Goal: Register for event/course

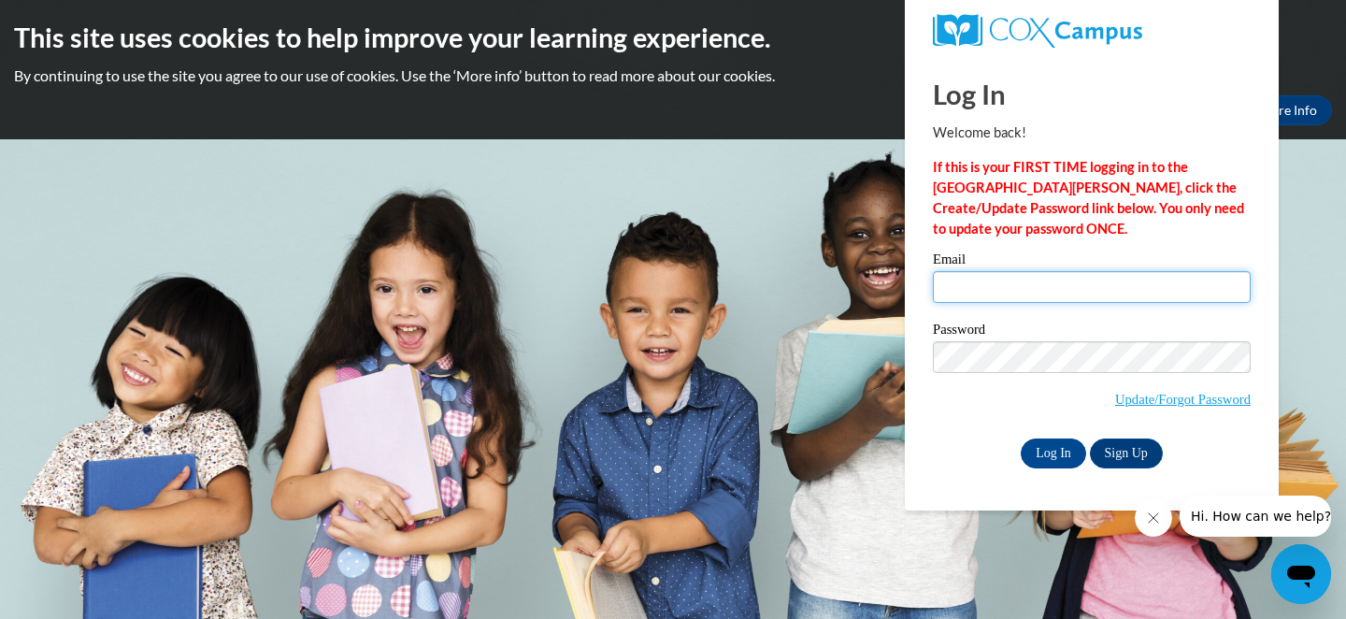
type input "carleyelisemckee8@gmail.com"
click at [820, 181] on body "This site uses cookies to help improve your learning experience. By continuing …" at bounding box center [673, 309] width 1346 height 619
click at [804, 158] on body "This site uses cookies to help improve your learning experience. By continuing …" at bounding box center [673, 309] width 1346 height 619
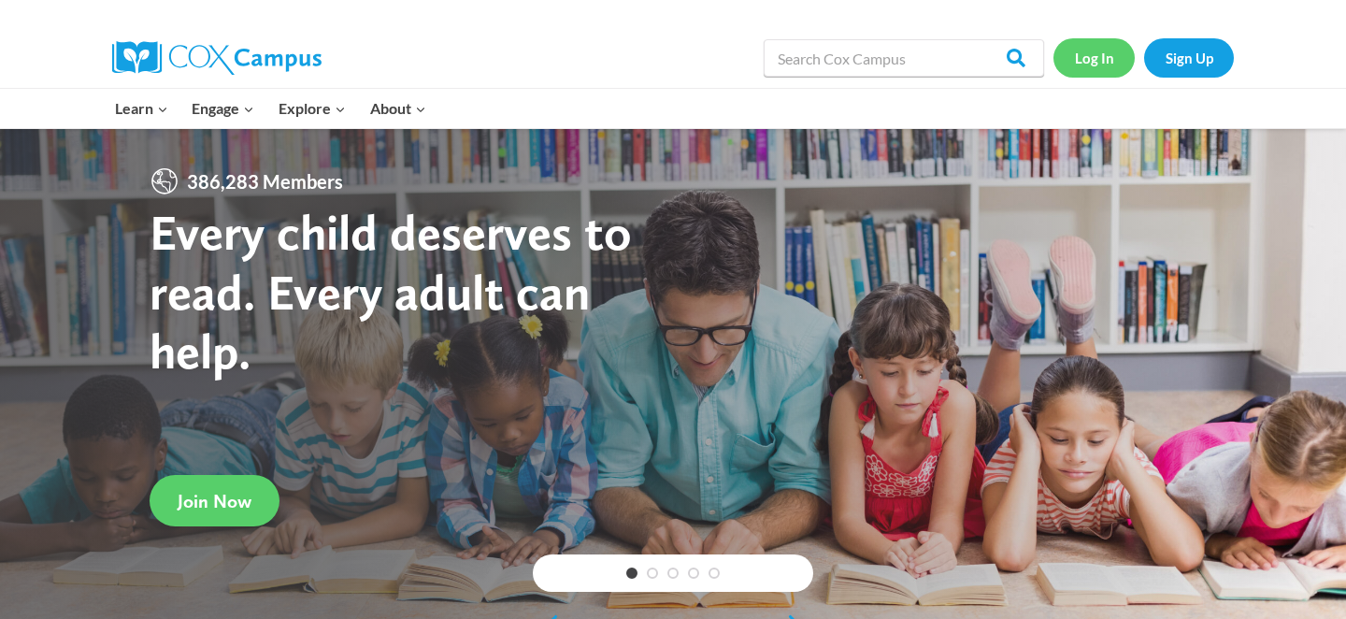
click at [1084, 54] on link "Log In" at bounding box center [1094, 57] width 81 height 38
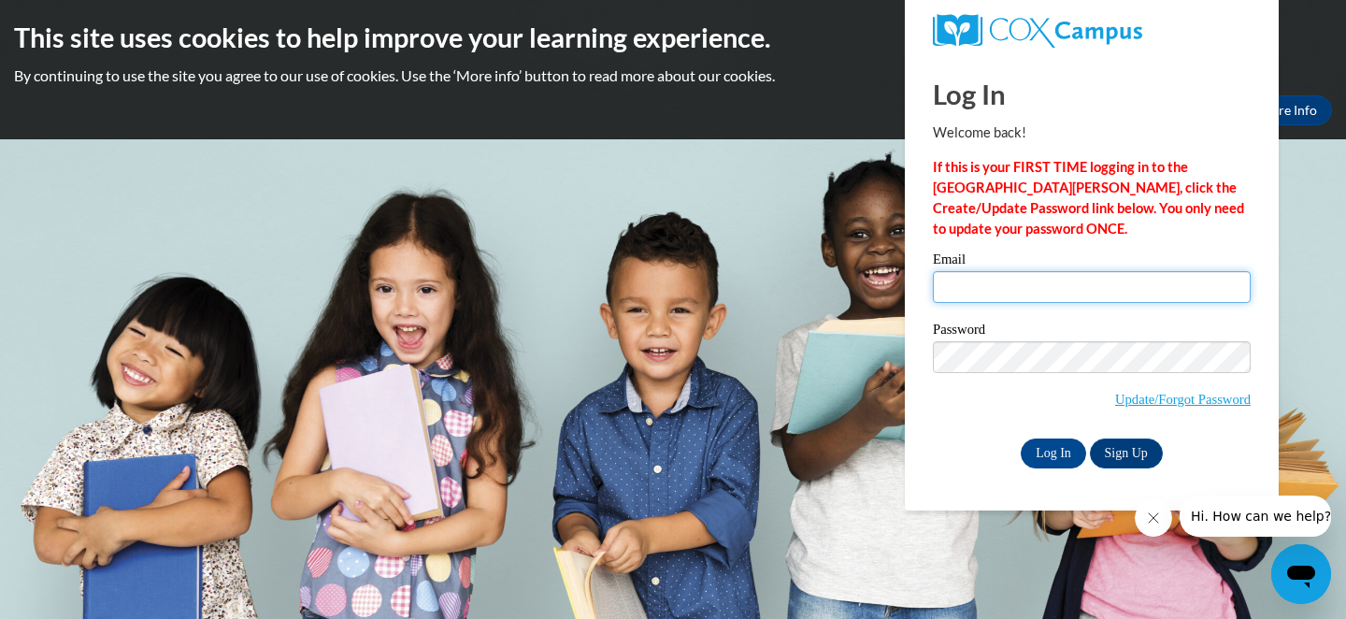
type input "carleyelisemckee8@gmail.com"
drag, startPoint x: 1125, startPoint y: 284, endPoint x: 923, endPoint y: 290, distance: 202.0
click at [923, 290] on div "Please enter your email! Please enter your password! Email carleyelisemckee8@gm…" at bounding box center [1092, 359] width 346 height 215
type input "mabelethridge31@gmail.com"
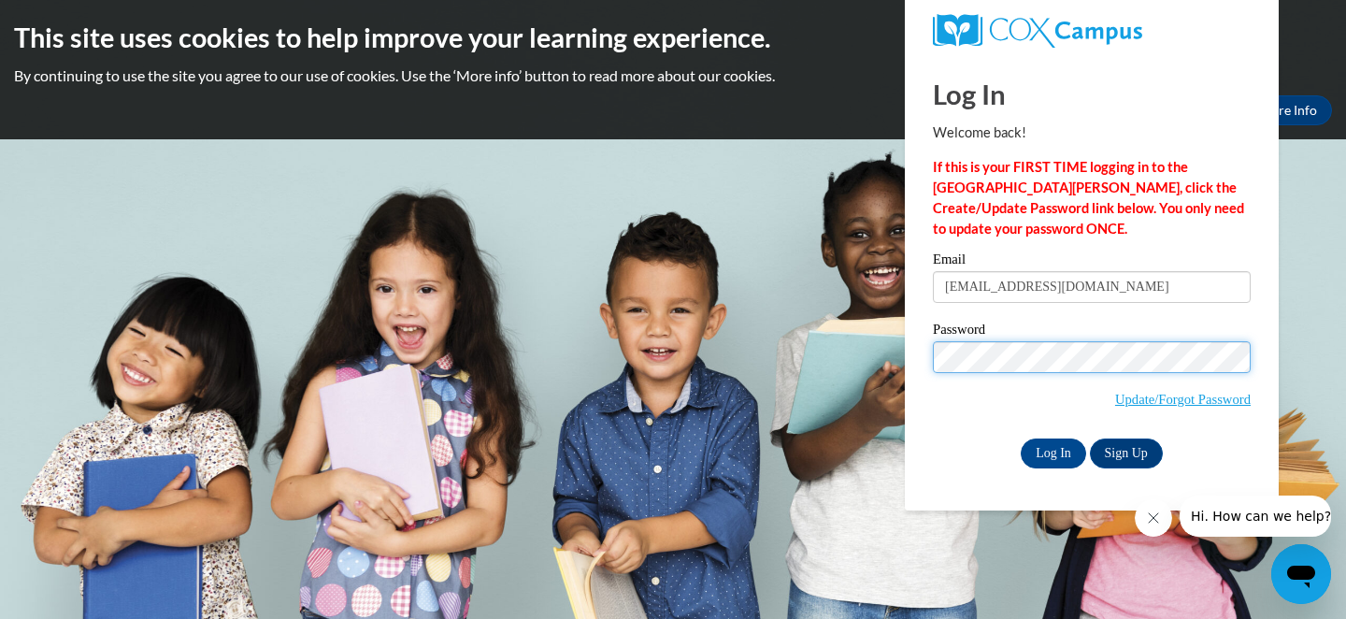
click at [1021, 438] on input "Log In" at bounding box center [1053, 453] width 65 height 30
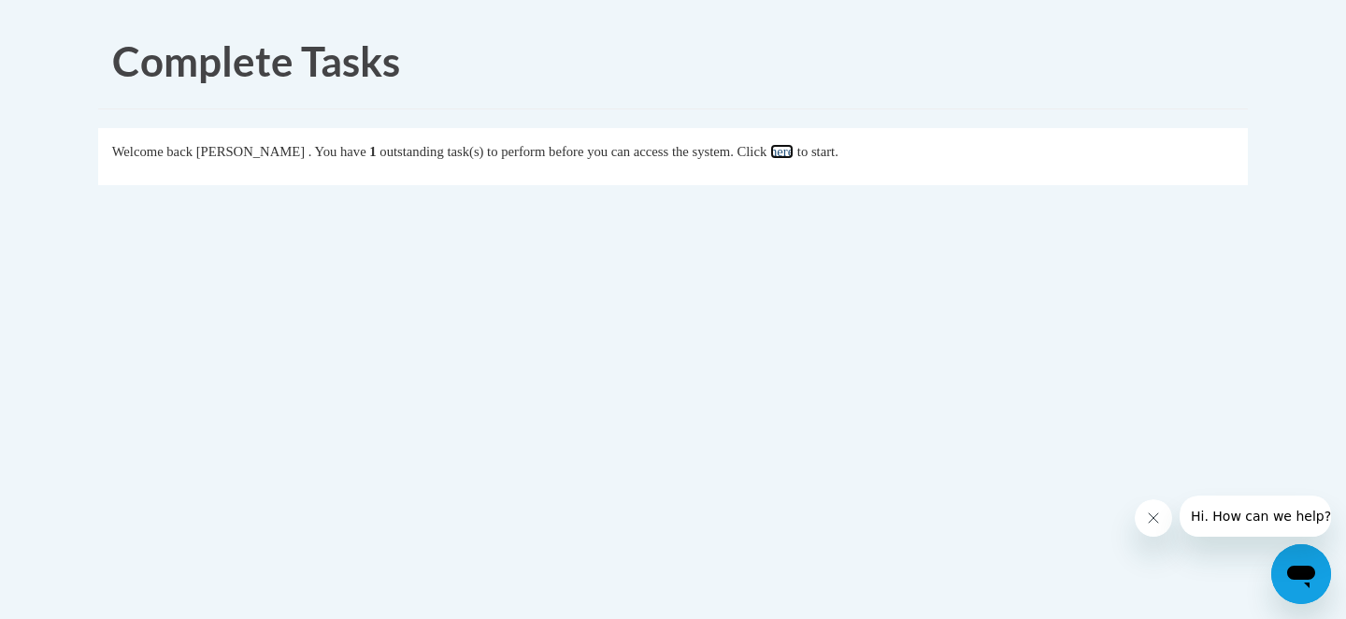
click at [794, 154] on link "here" at bounding box center [781, 151] width 23 height 15
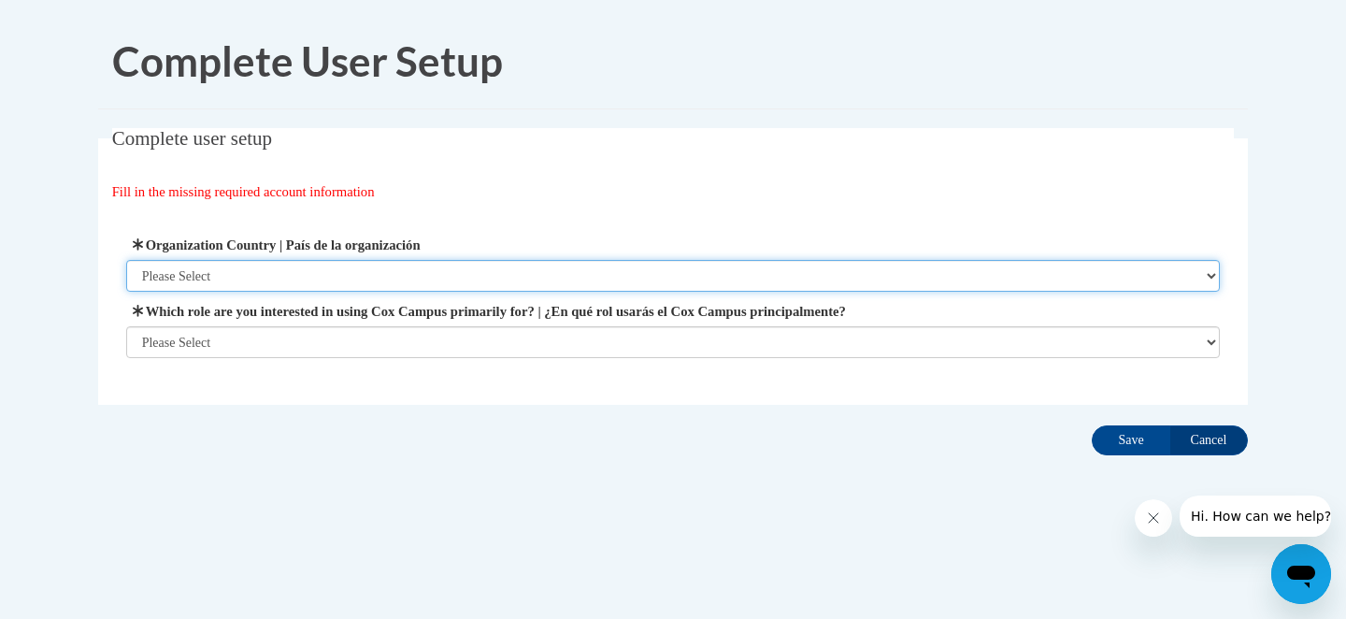
click at [769, 278] on select "Please Select United States | Estados Unidos Outside of the United States | Fue…" at bounding box center [673, 276] width 1095 height 32
select select "ad49bcad-a171-4b2e-b99c-48b446064914"
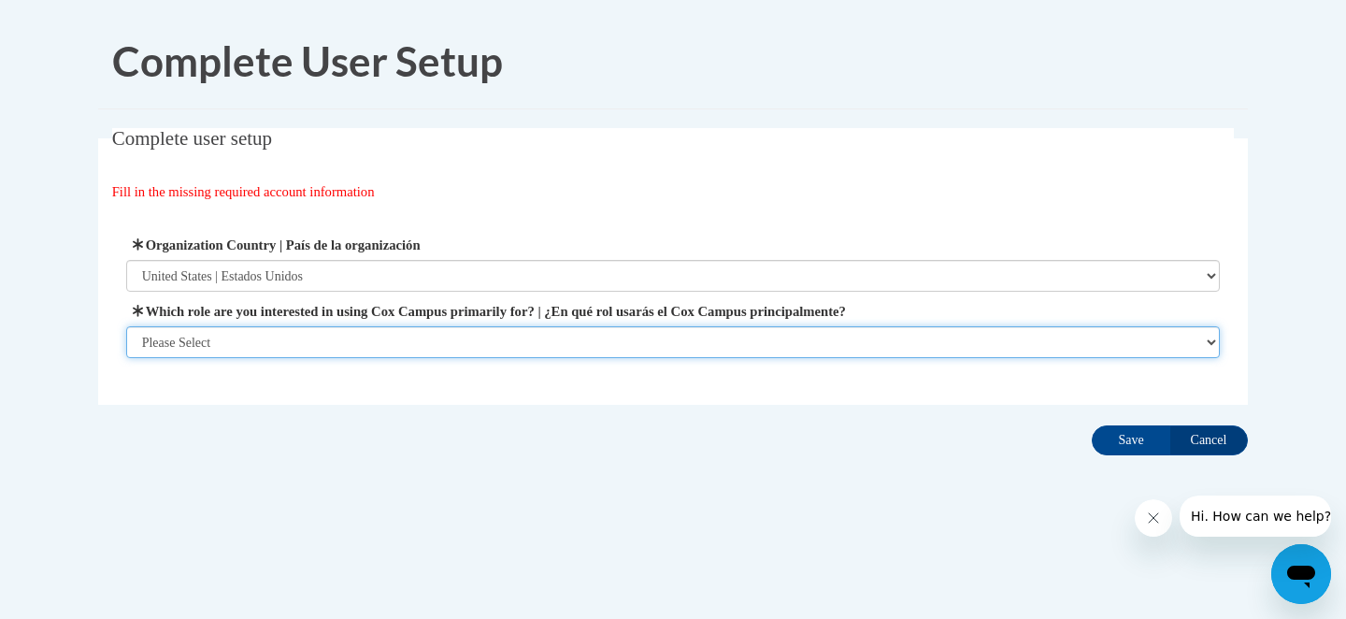
click at [666, 343] on select "Please Select College/University | Colegio/Universidad Community/Nonprofit Part…" at bounding box center [673, 342] width 1095 height 32
select select "3271ce3a-a928-4b91-bcec-7d68f79f4f34"
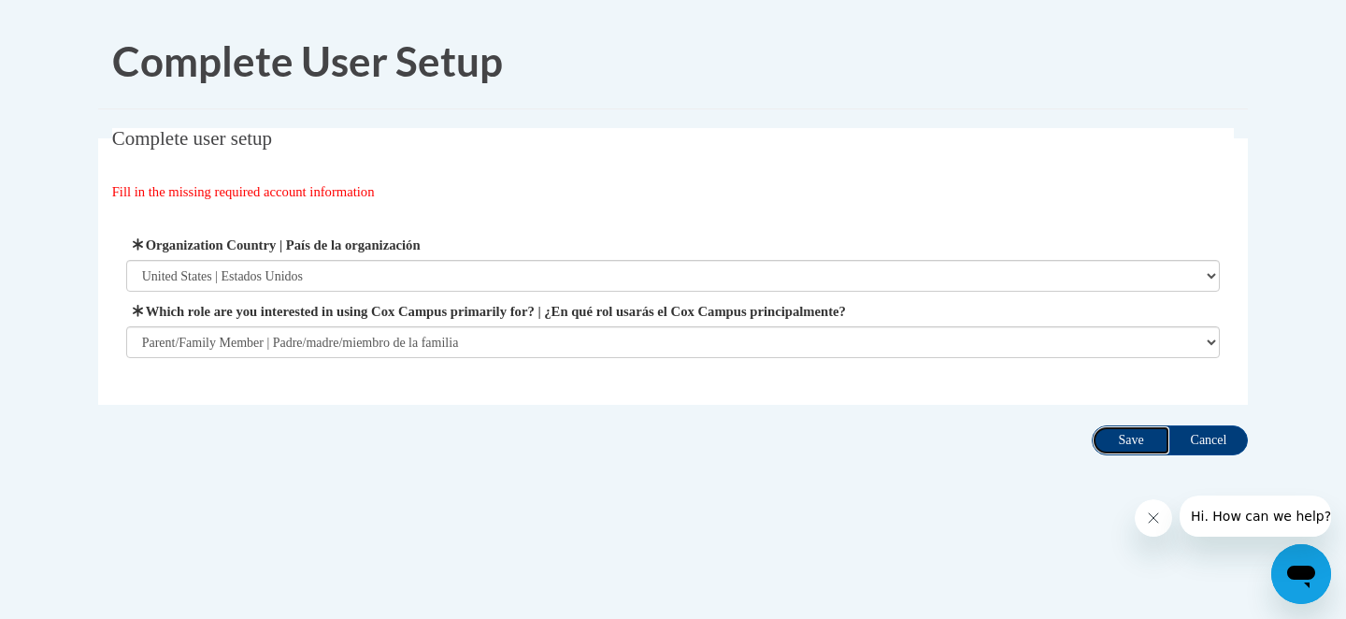
click at [1119, 440] on input "Save" at bounding box center [1131, 440] width 79 height 30
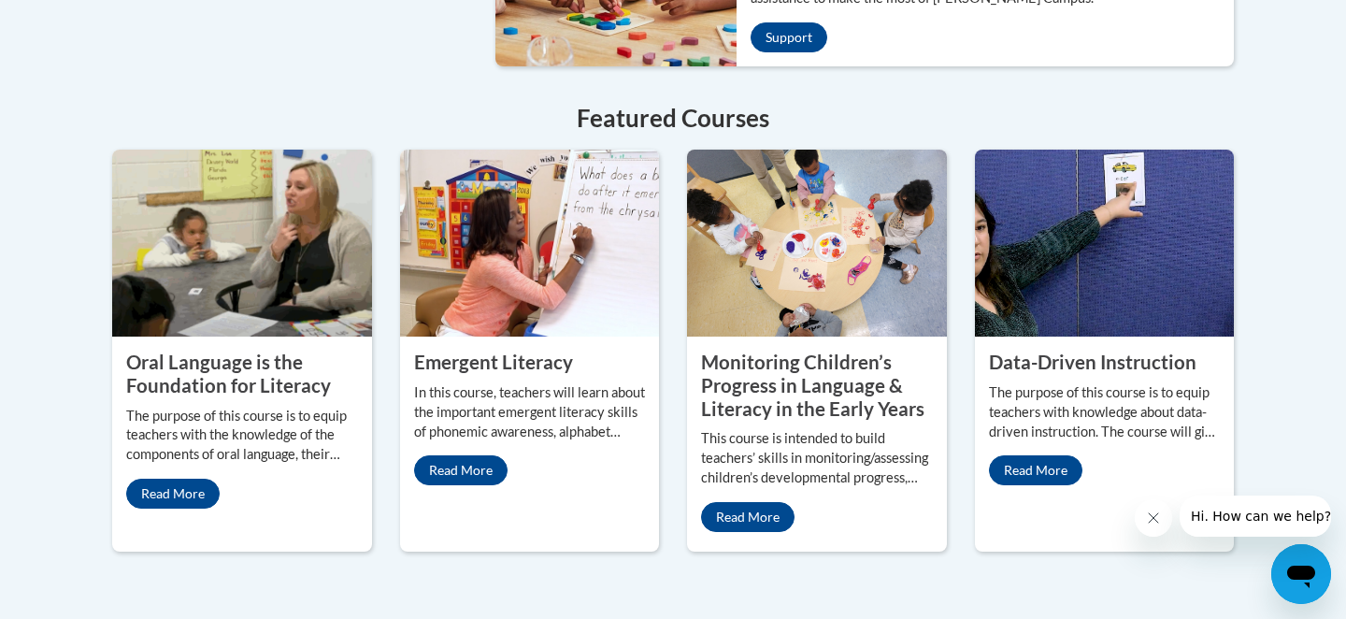
scroll to position [1627, 0]
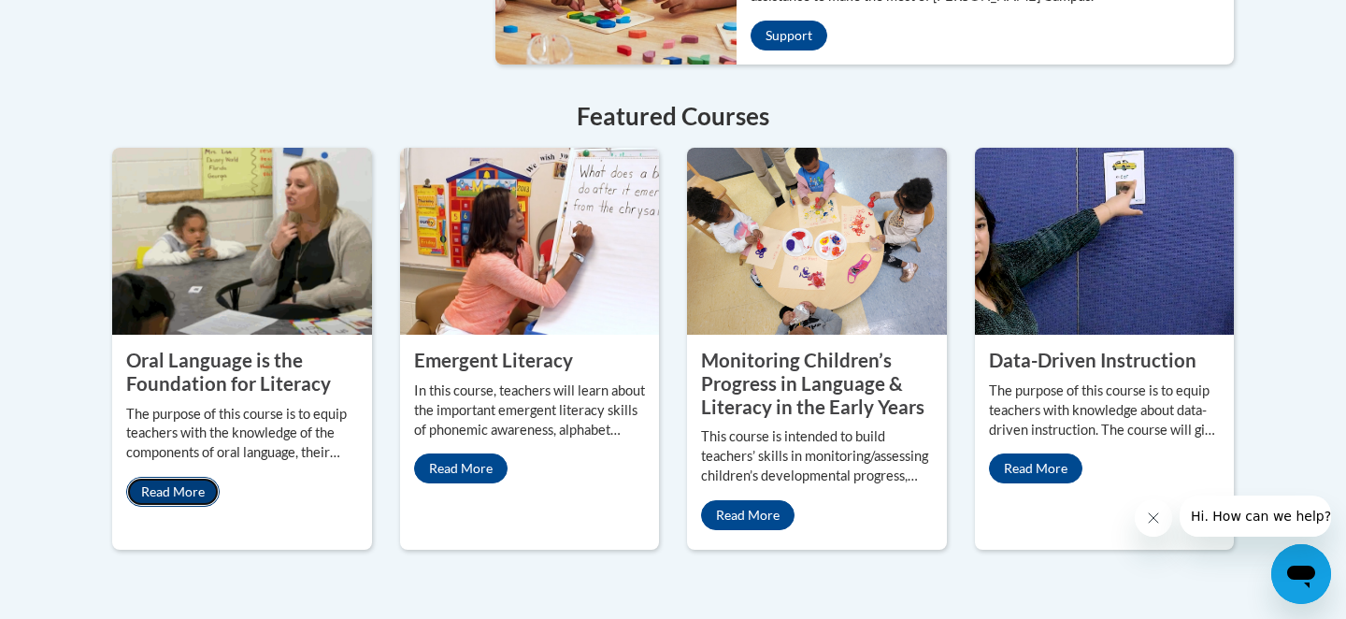
click at [191, 477] on link "Read More" at bounding box center [172, 492] width 93 height 30
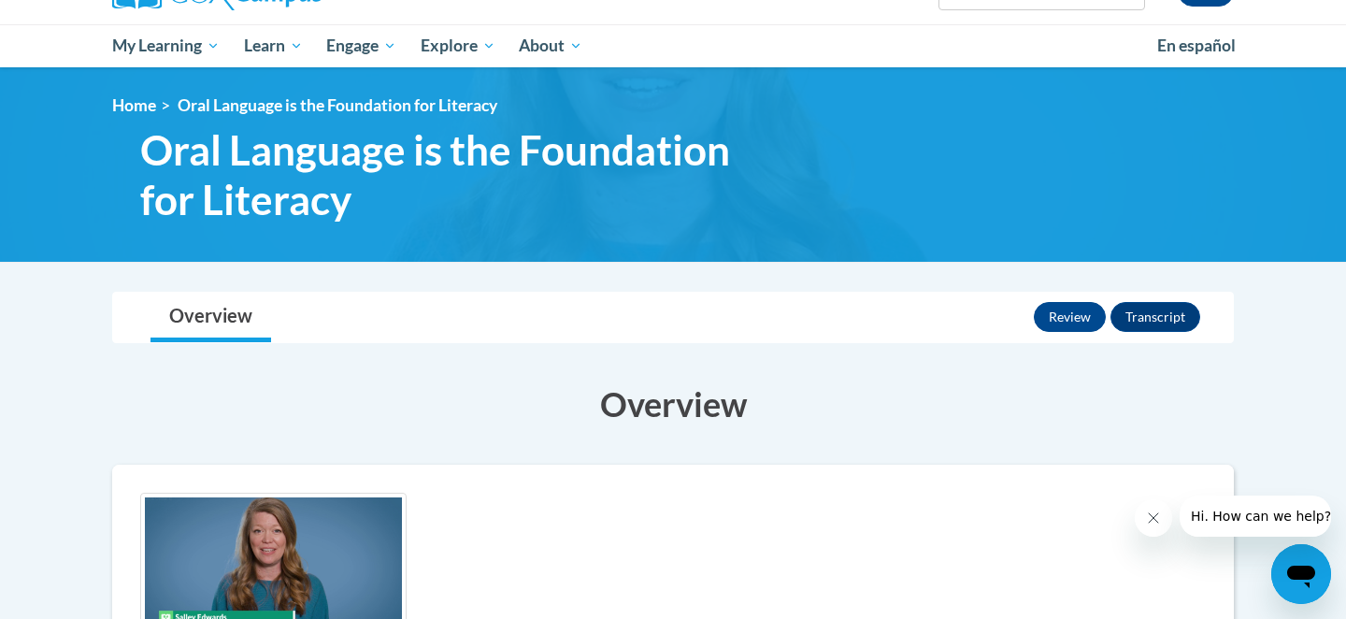
scroll to position [176, 0]
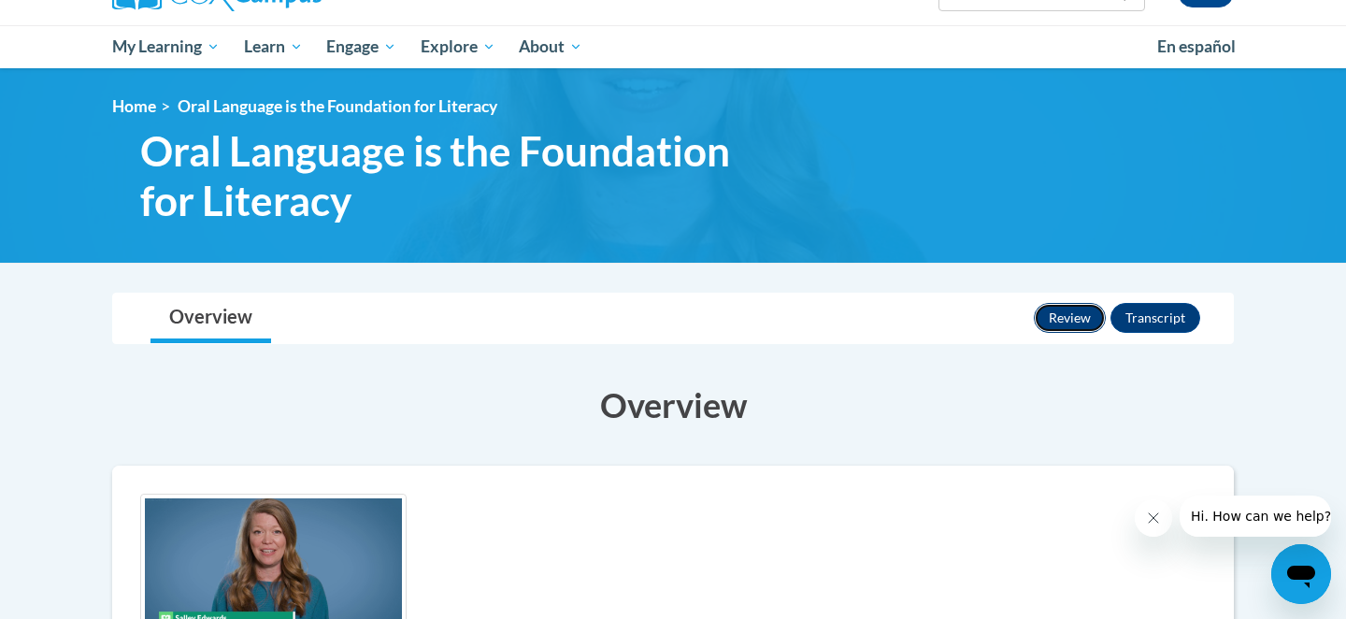
click at [1065, 322] on button "Review" at bounding box center [1070, 318] width 72 height 30
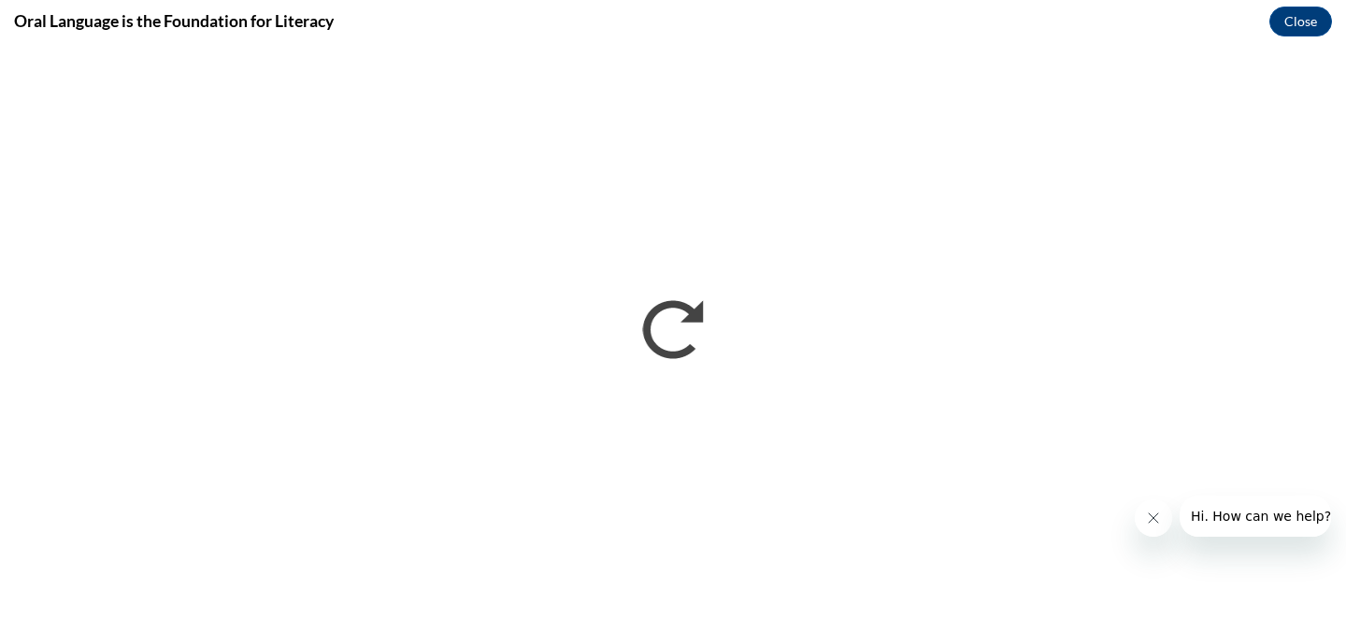
scroll to position [0, 0]
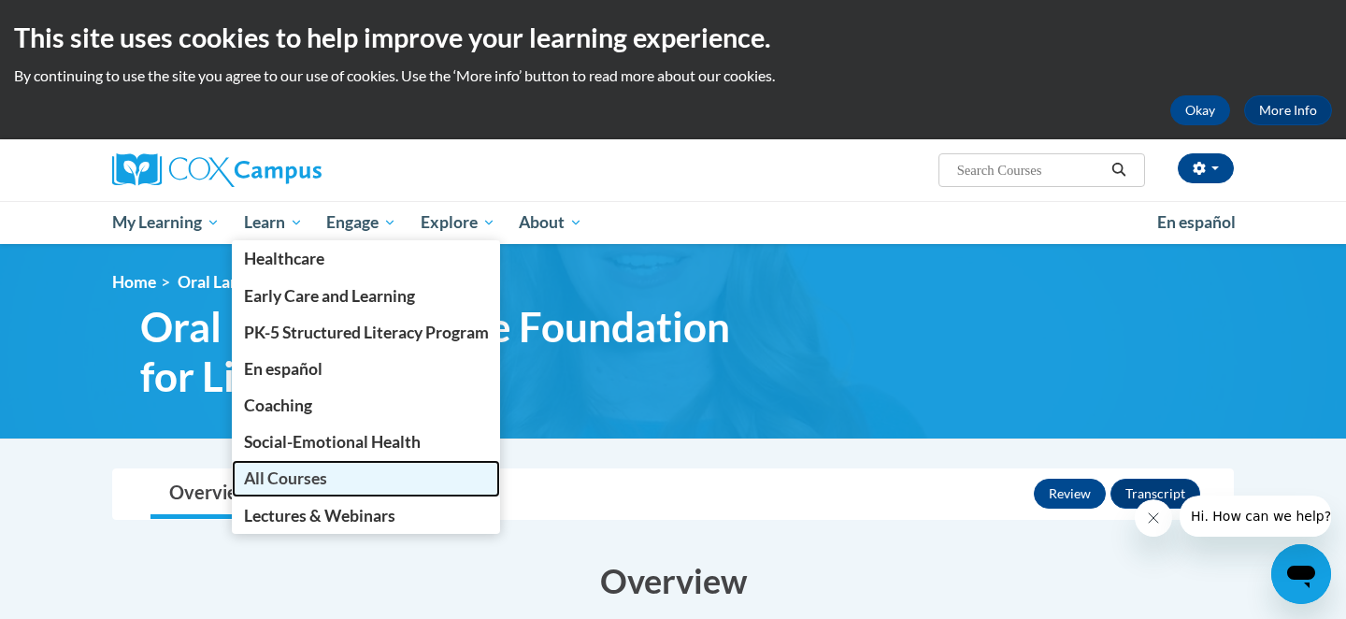
click at [291, 471] on span "All Courses" at bounding box center [285, 478] width 83 height 20
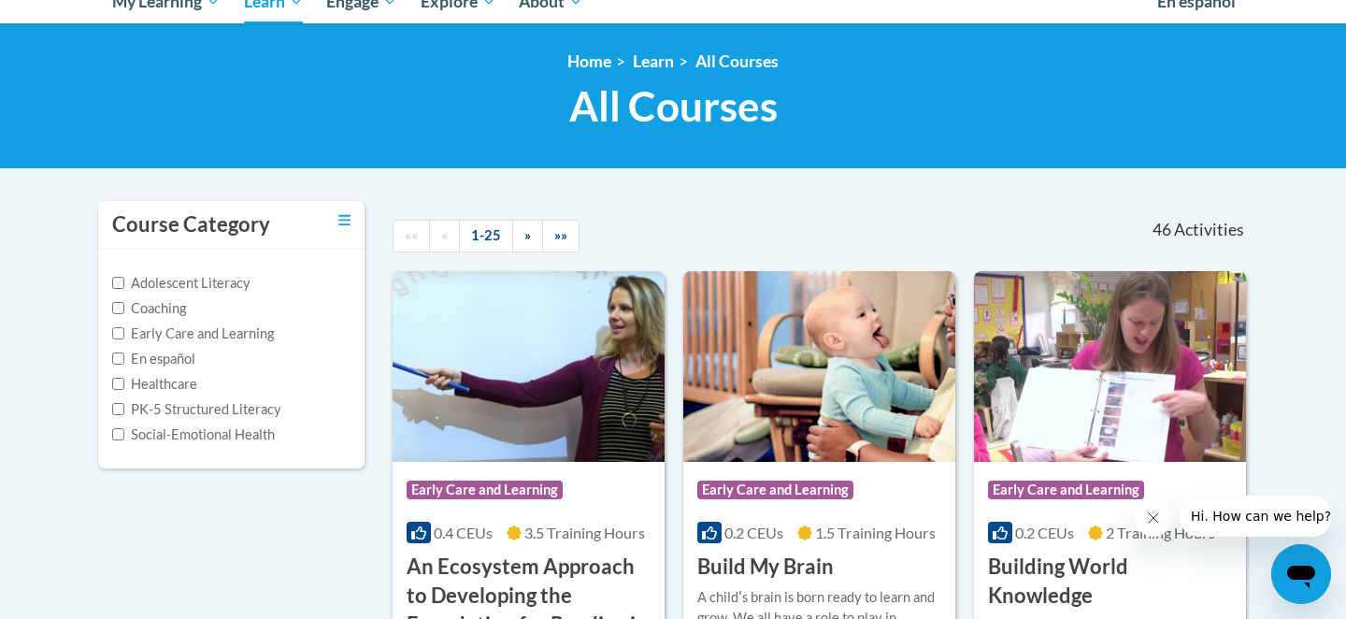
scroll to position [226, 0]
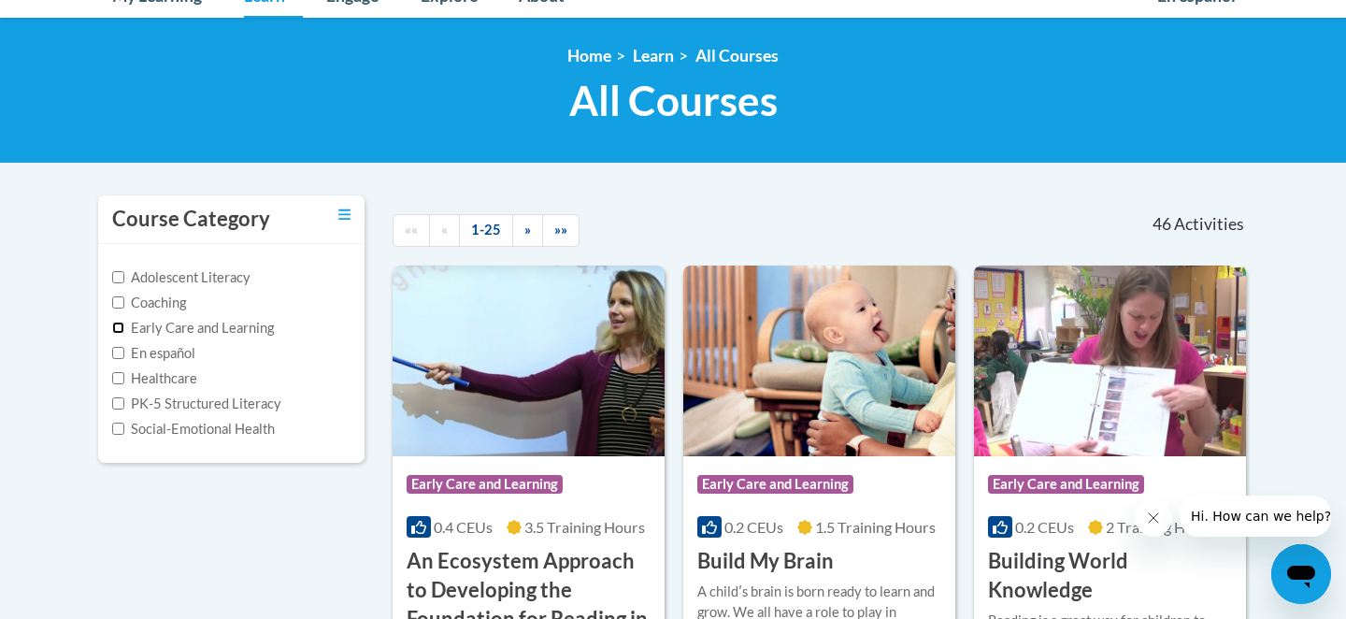
click at [119, 326] on input "Early Care and Learning" at bounding box center [118, 328] width 12 height 12
checkbox input "true"
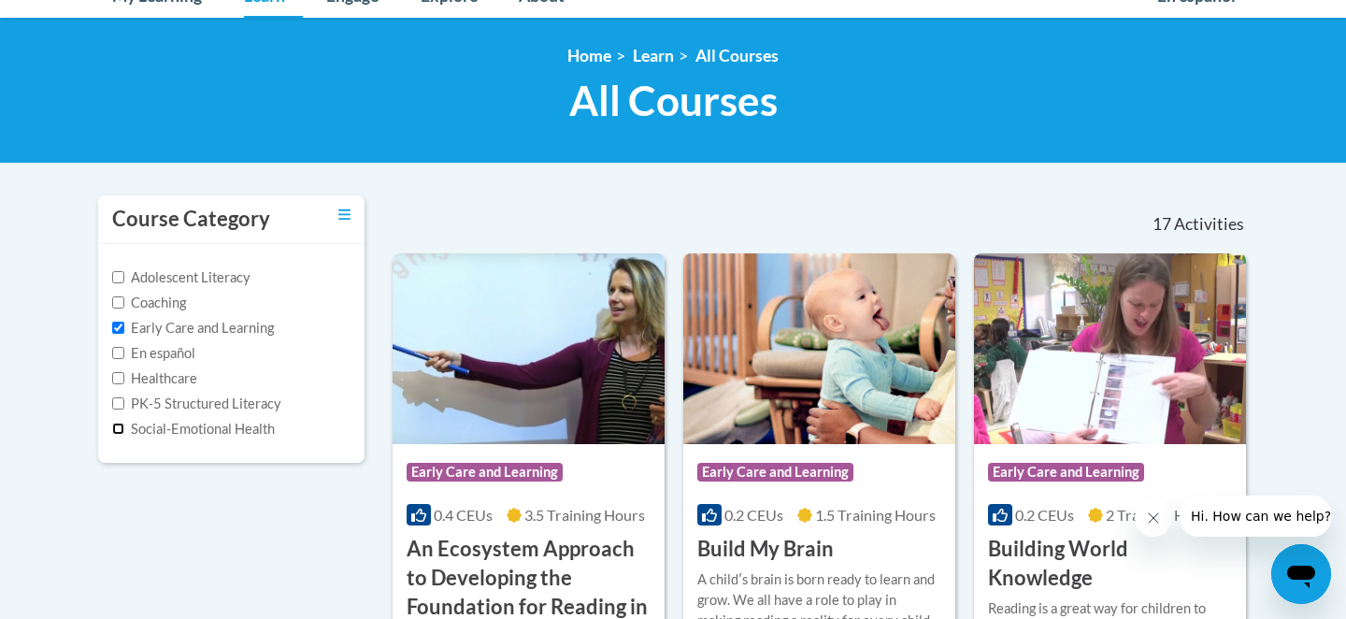
click at [118, 425] on input "Social-Emotional Health" at bounding box center [118, 429] width 12 height 12
checkbox input "true"
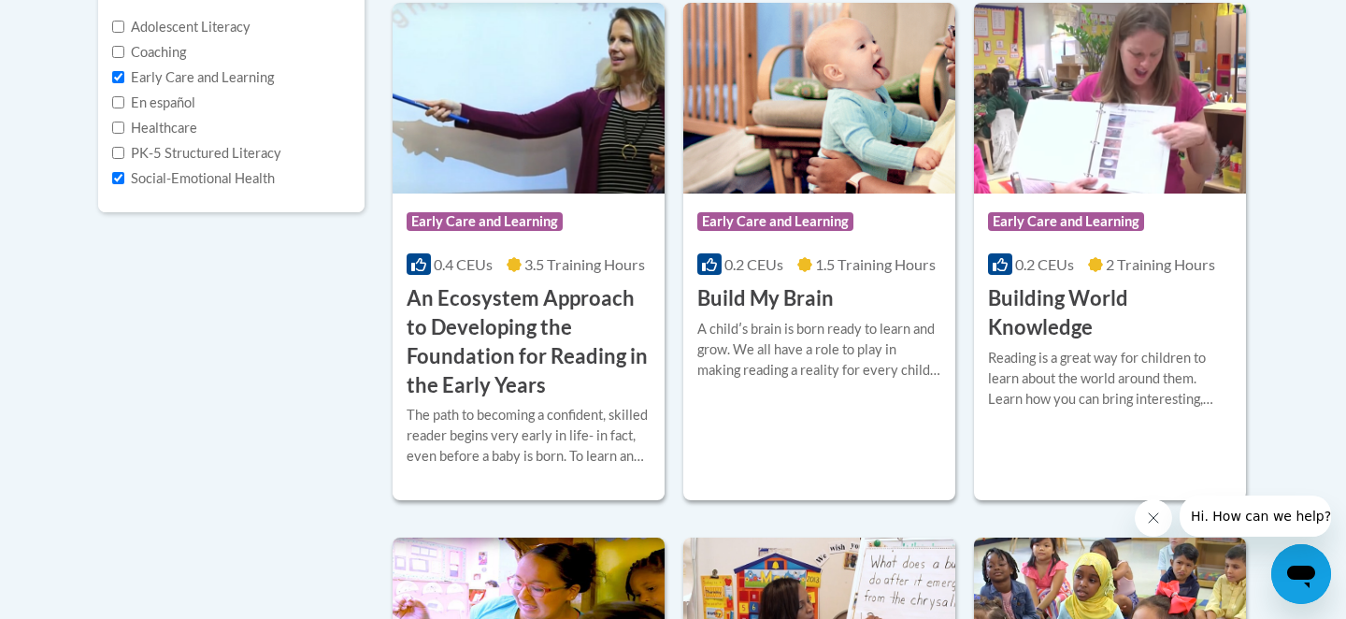
scroll to position [481, 0]
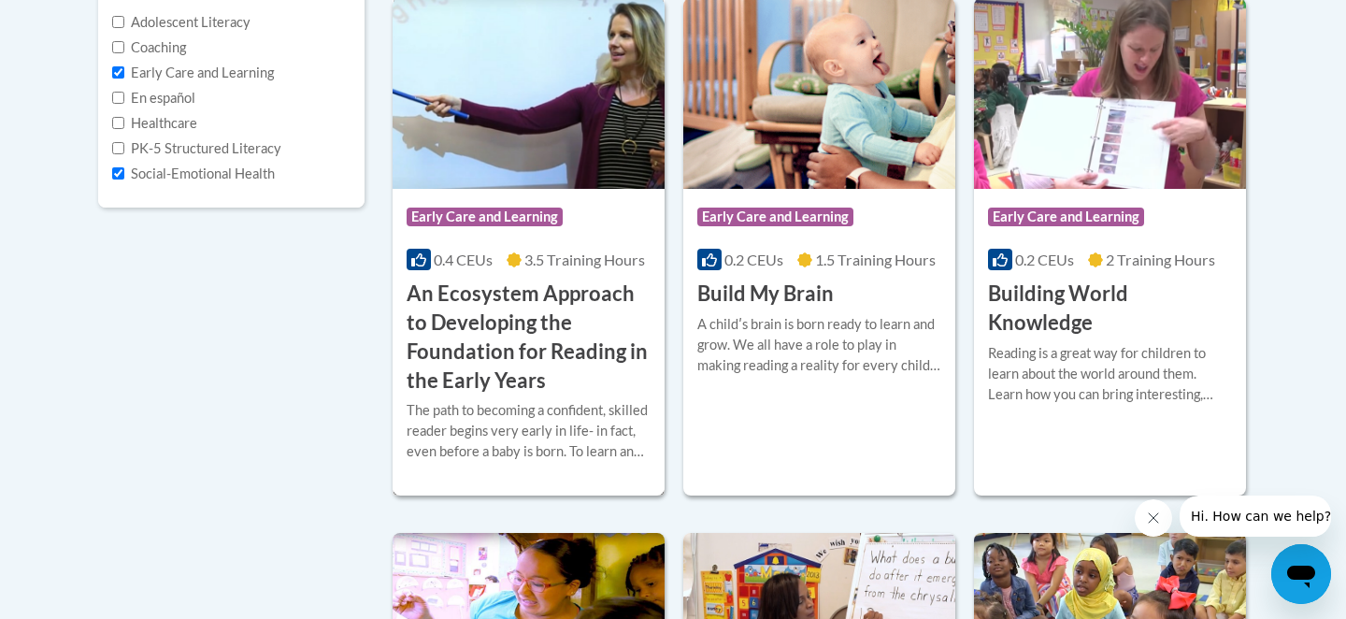
click at [576, 311] on h3 "An Ecosystem Approach to Developing the Foundation for Reading in the Early Yea…" at bounding box center [529, 337] width 244 height 115
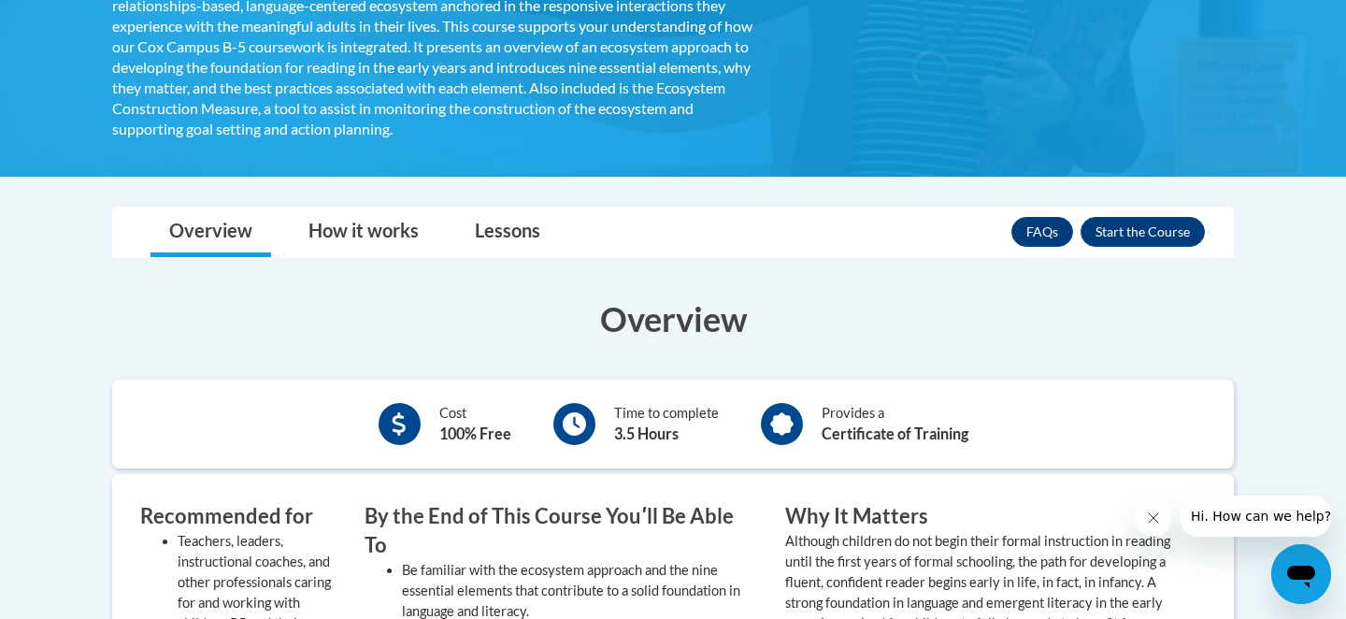
scroll to position [575, 0]
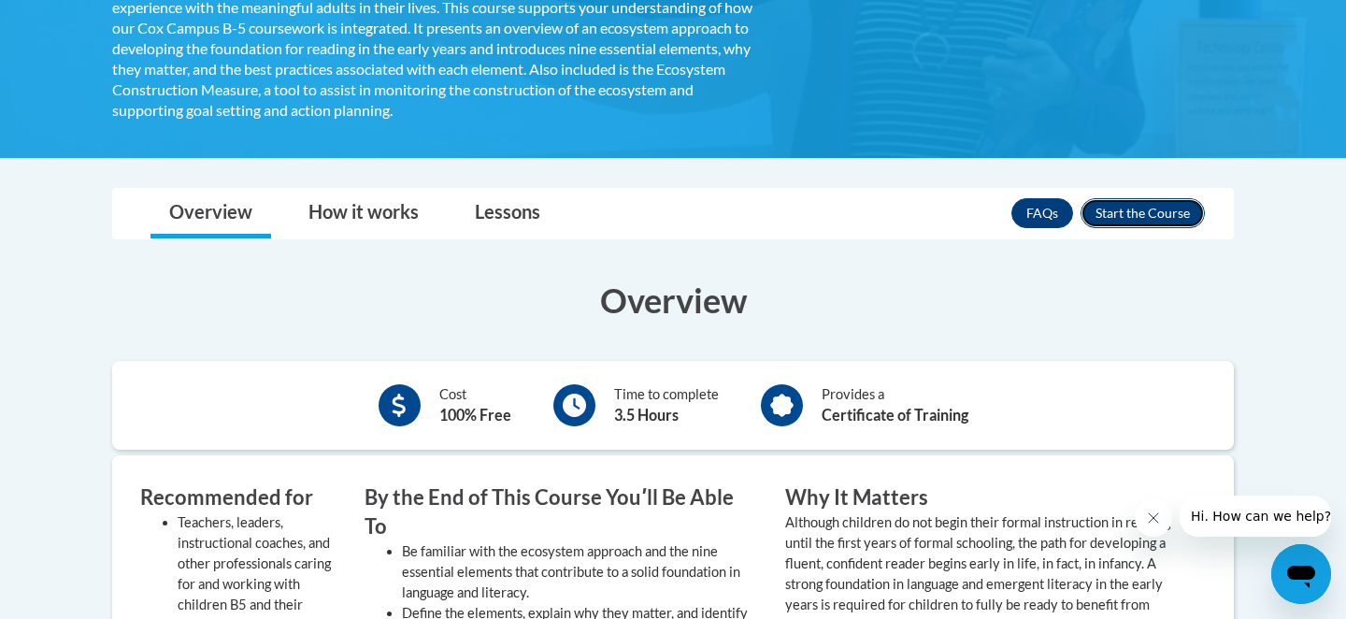
click at [1118, 217] on button "Enroll" at bounding box center [1143, 213] width 124 height 30
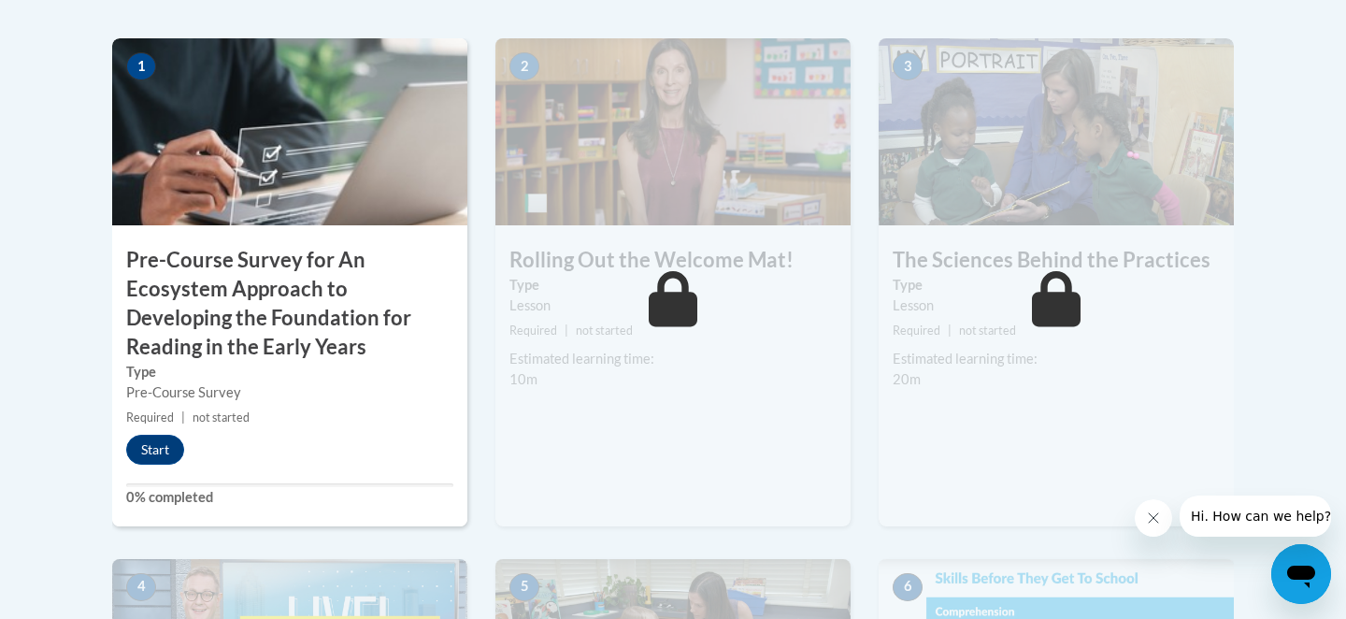
scroll to position [639, 0]
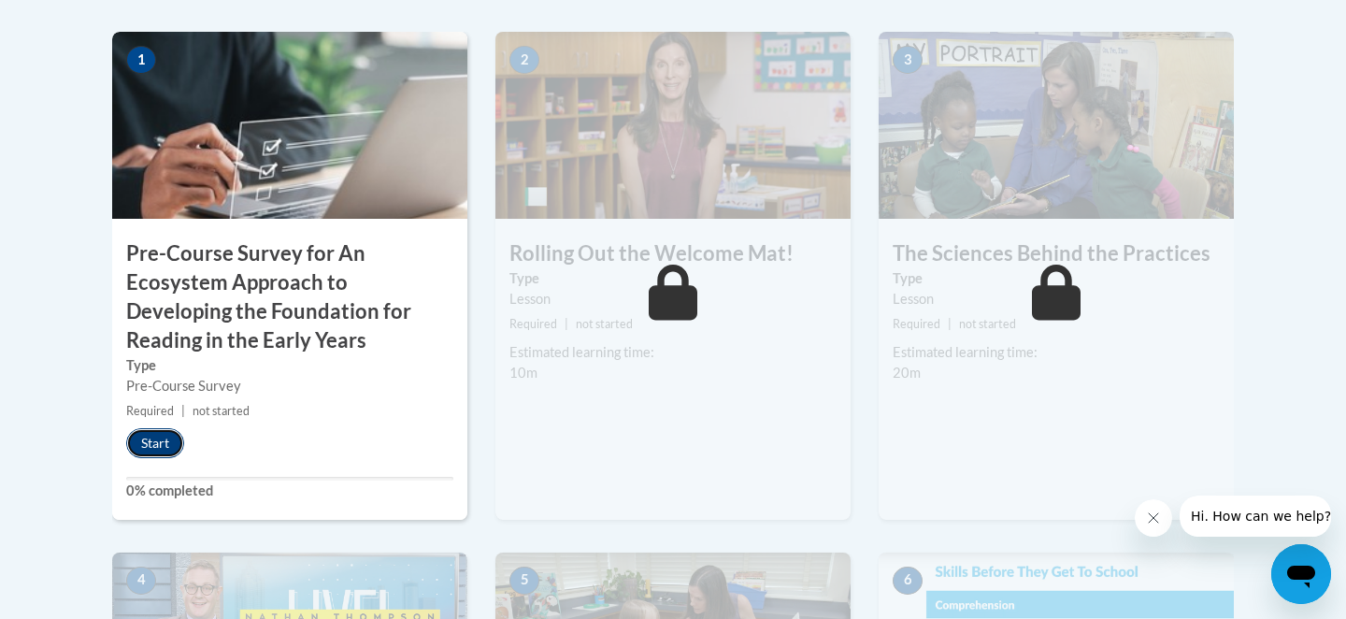
click at [156, 447] on button "Start" at bounding box center [155, 443] width 58 height 30
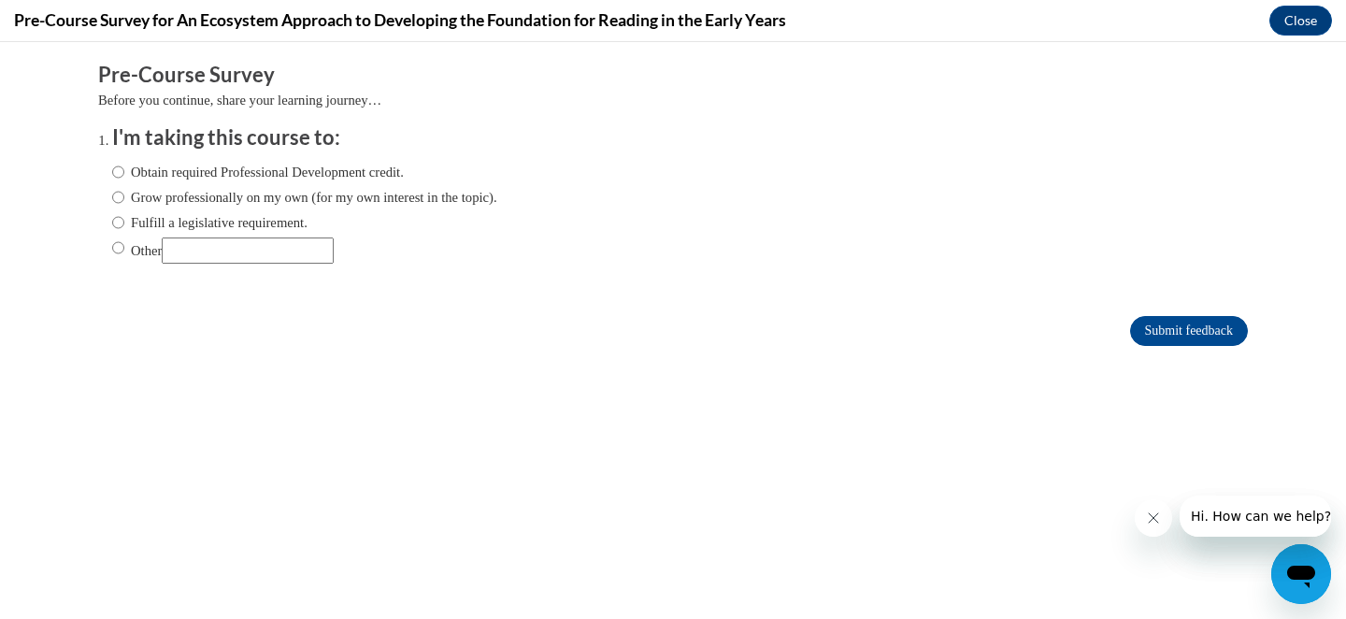
scroll to position [0, 0]
click at [115, 170] on input "Obtain required Professional Development credit." at bounding box center [118, 172] width 12 height 21
radio input "true"
click at [1178, 330] on input "Submit feedback" at bounding box center [1189, 331] width 118 height 30
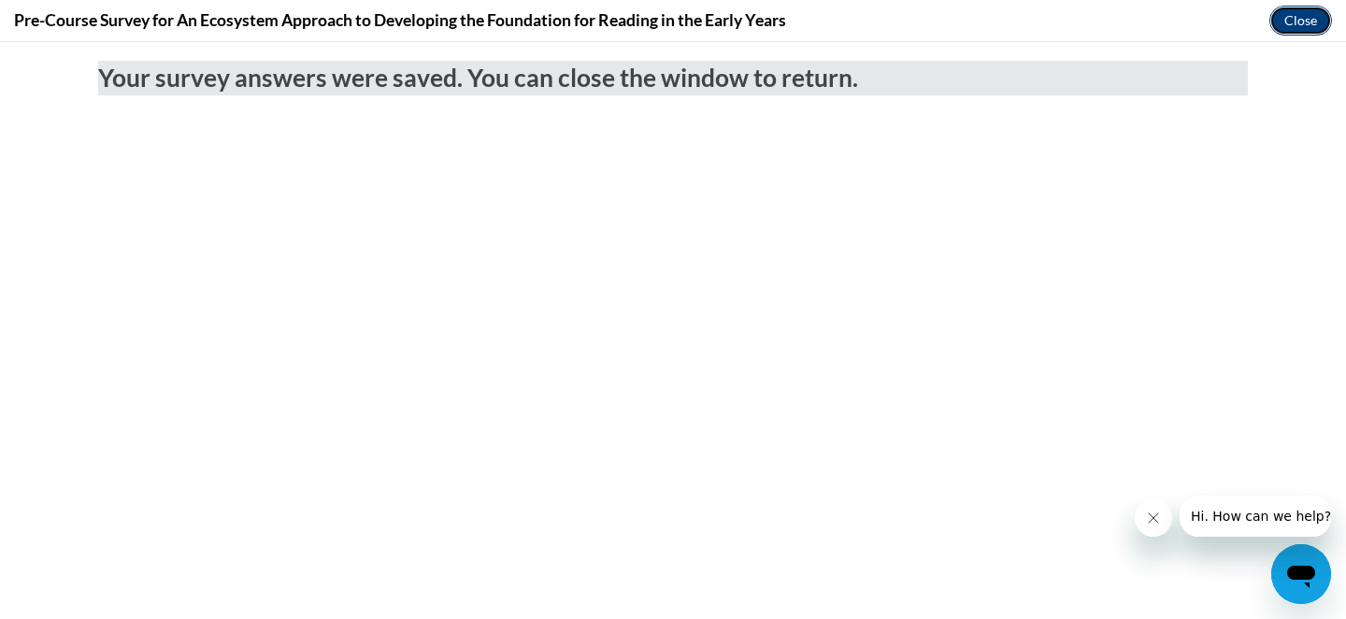
click at [1308, 26] on button "Close" at bounding box center [1301, 21] width 63 height 30
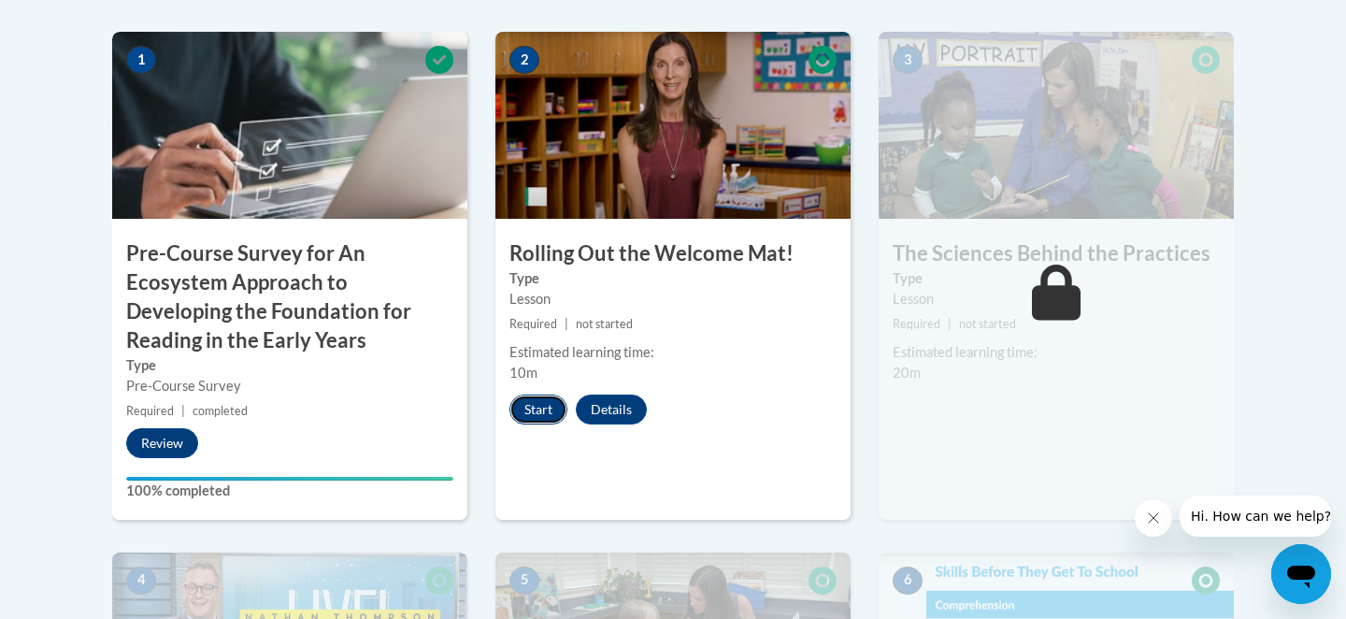
click at [553, 405] on button "Start" at bounding box center [539, 410] width 58 height 30
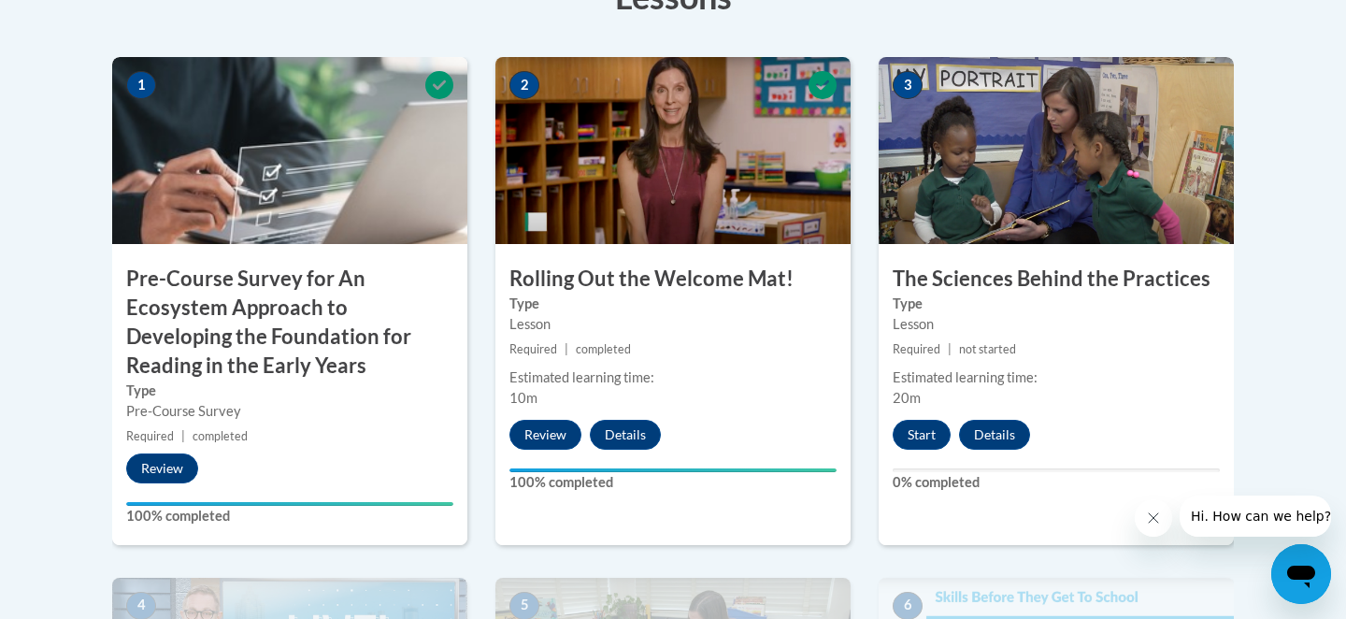
scroll to position [615, 0]
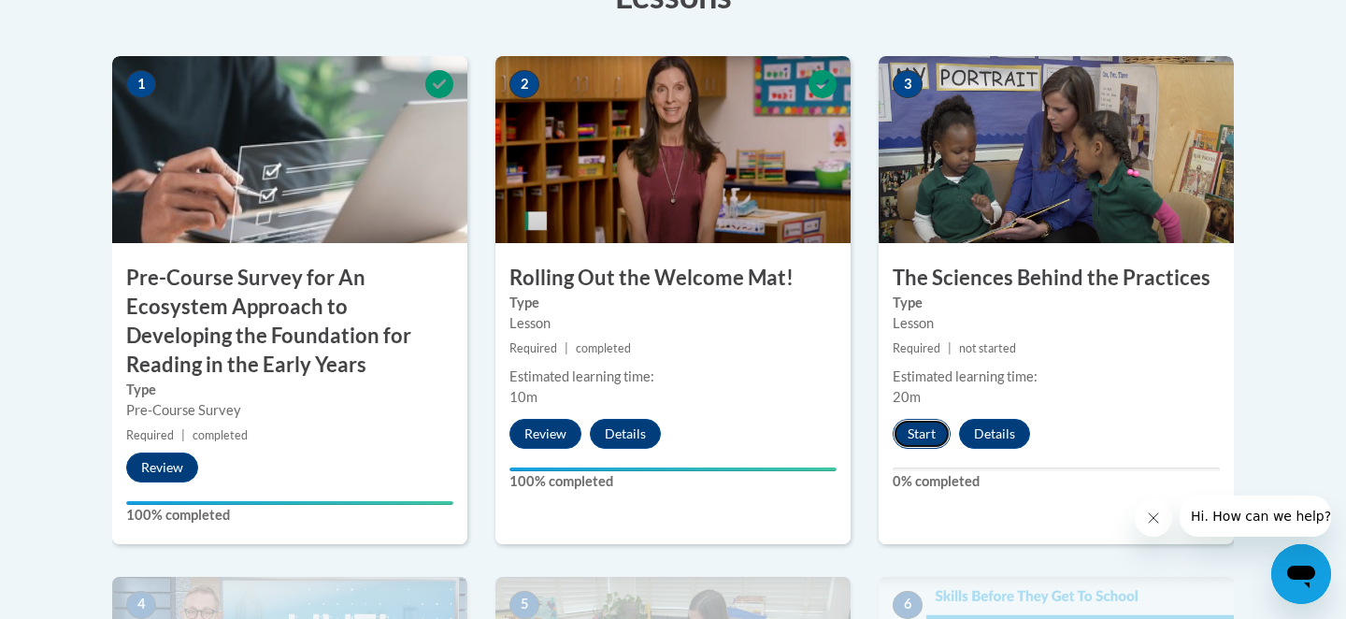
click at [927, 428] on button "Start" at bounding box center [922, 434] width 58 height 30
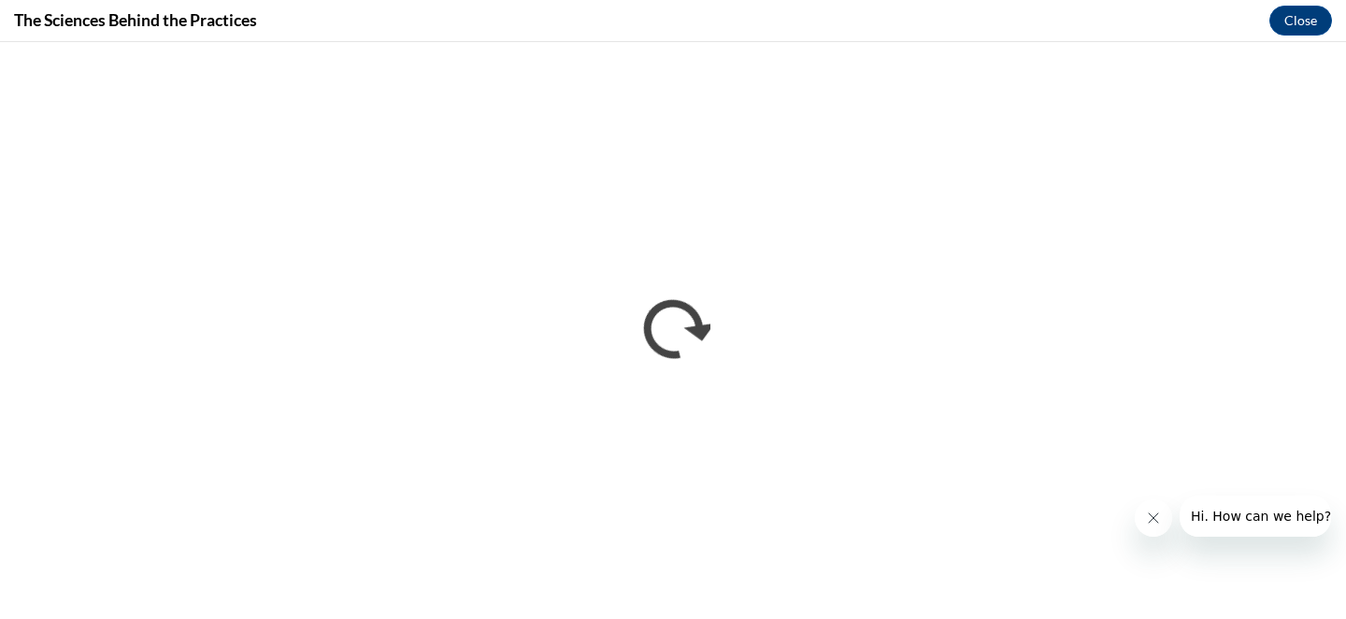
scroll to position [0, 0]
